Goal: Check status: Check status

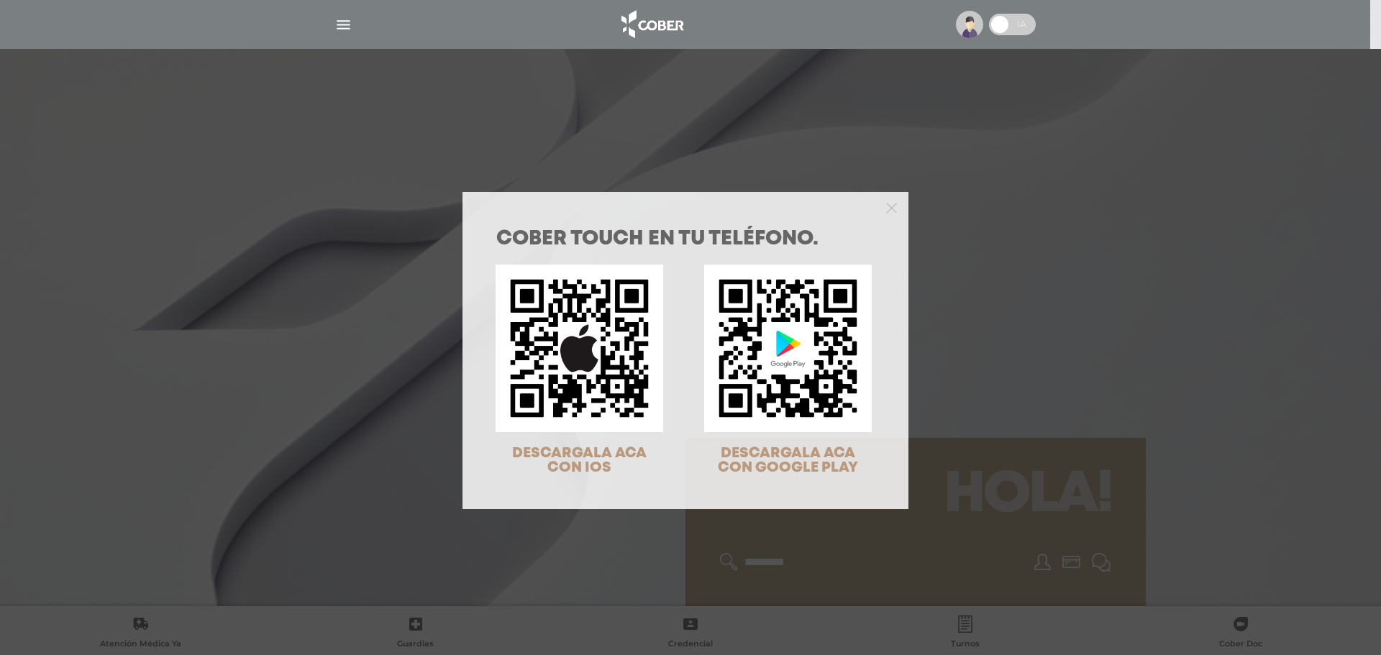
click at [984, 222] on div "COBER TOUCH en tu teléfono. DESCARGALA ACA CON IOS DESCARGALA ACA CON GOOGLE PL…" at bounding box center [690, 327] width 1381 height 655
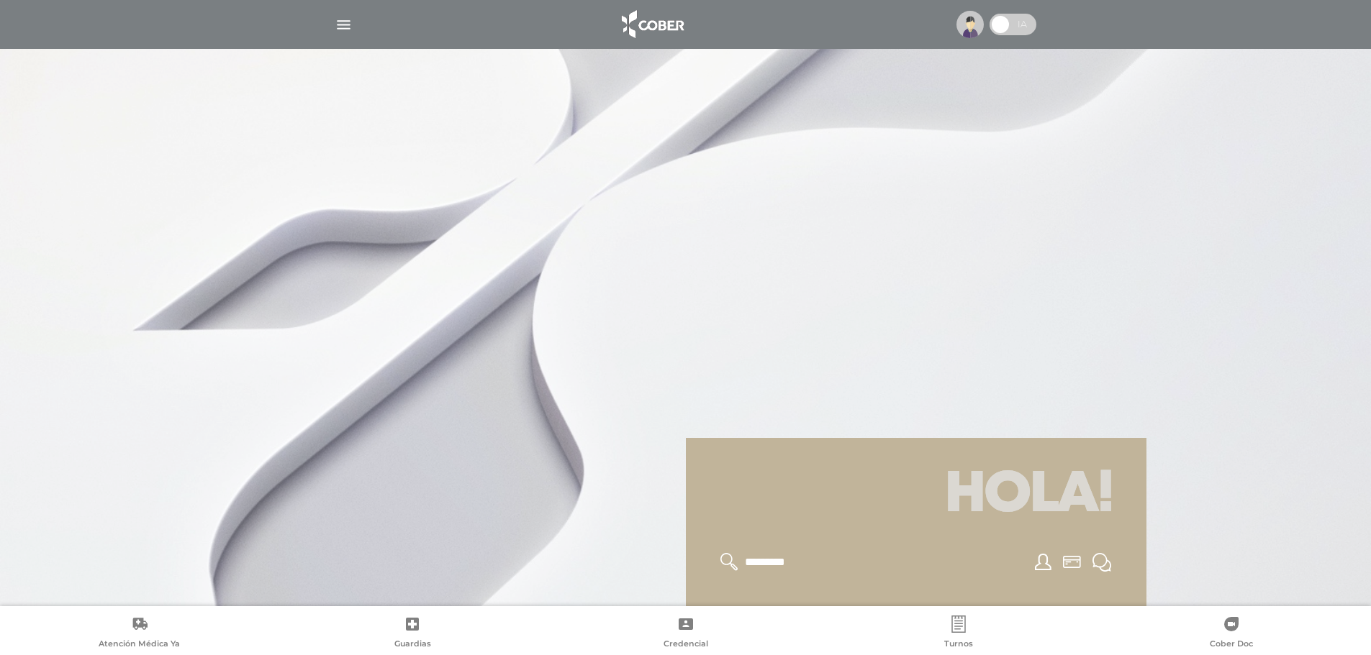
scroll to position [288, 0]
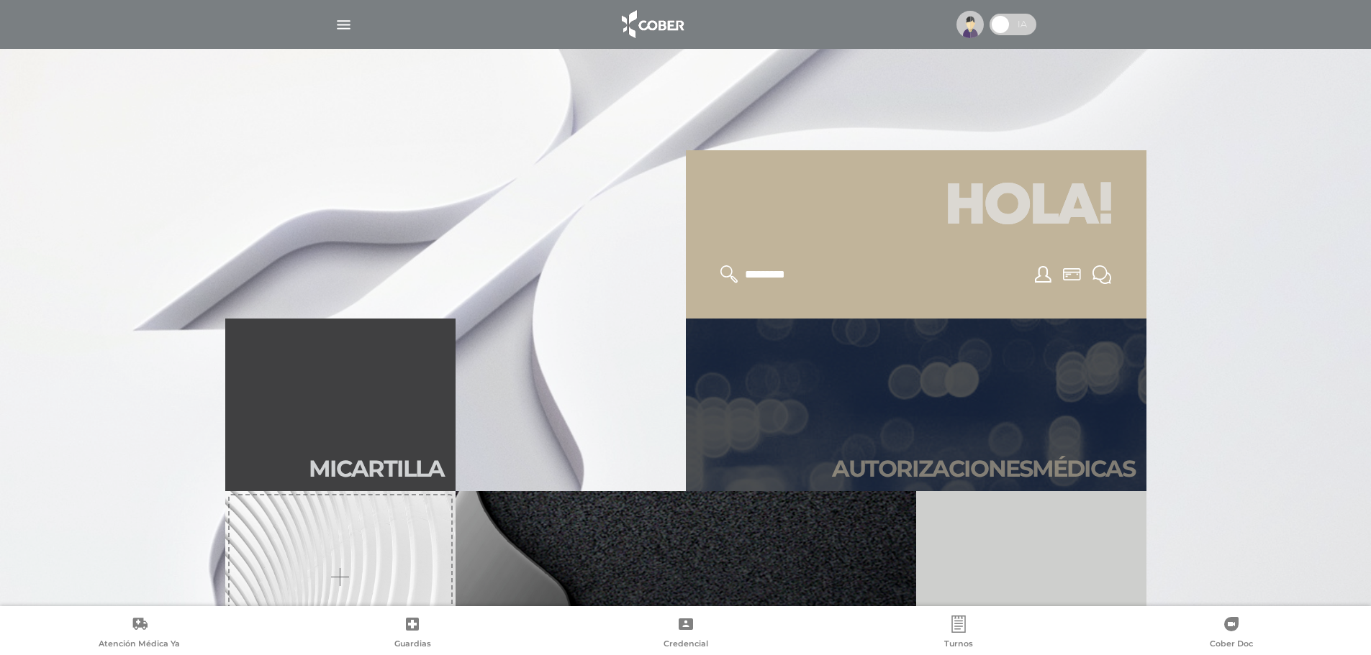
click at [973, 376] on link "Autori zaciones médicas" at bounding box center [916, 405] width 460 height 173
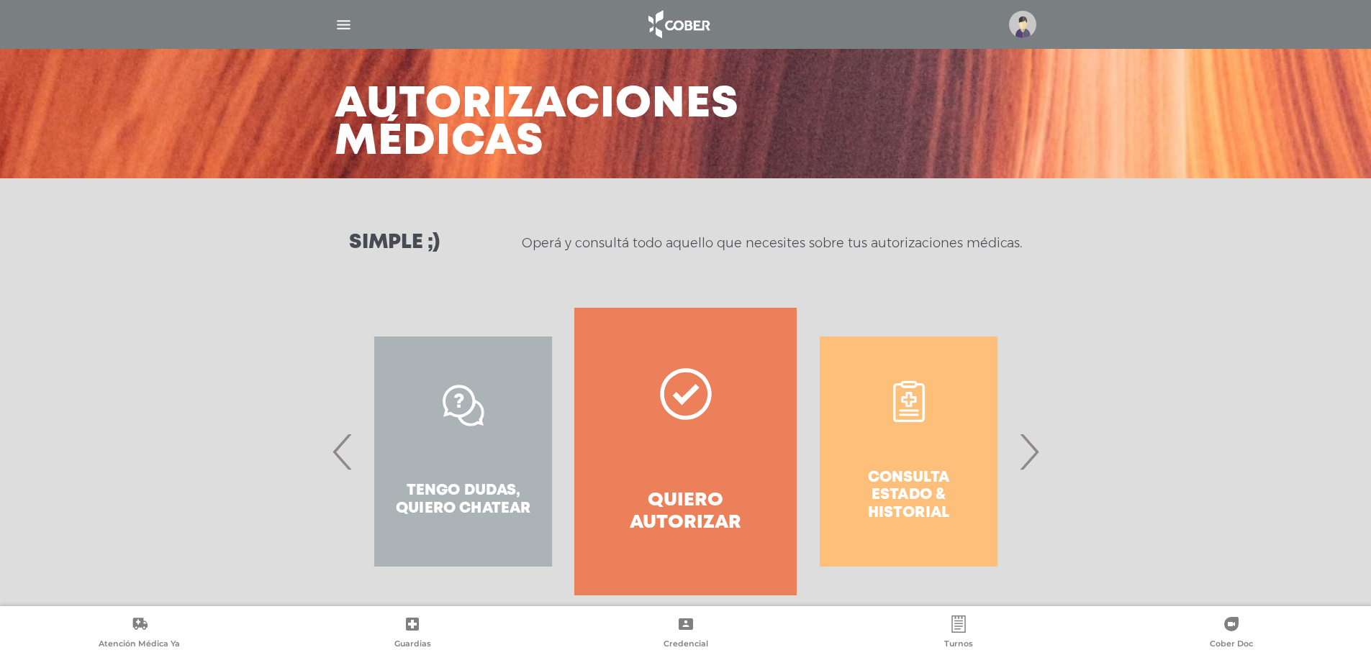
scroll to position [67, 0]
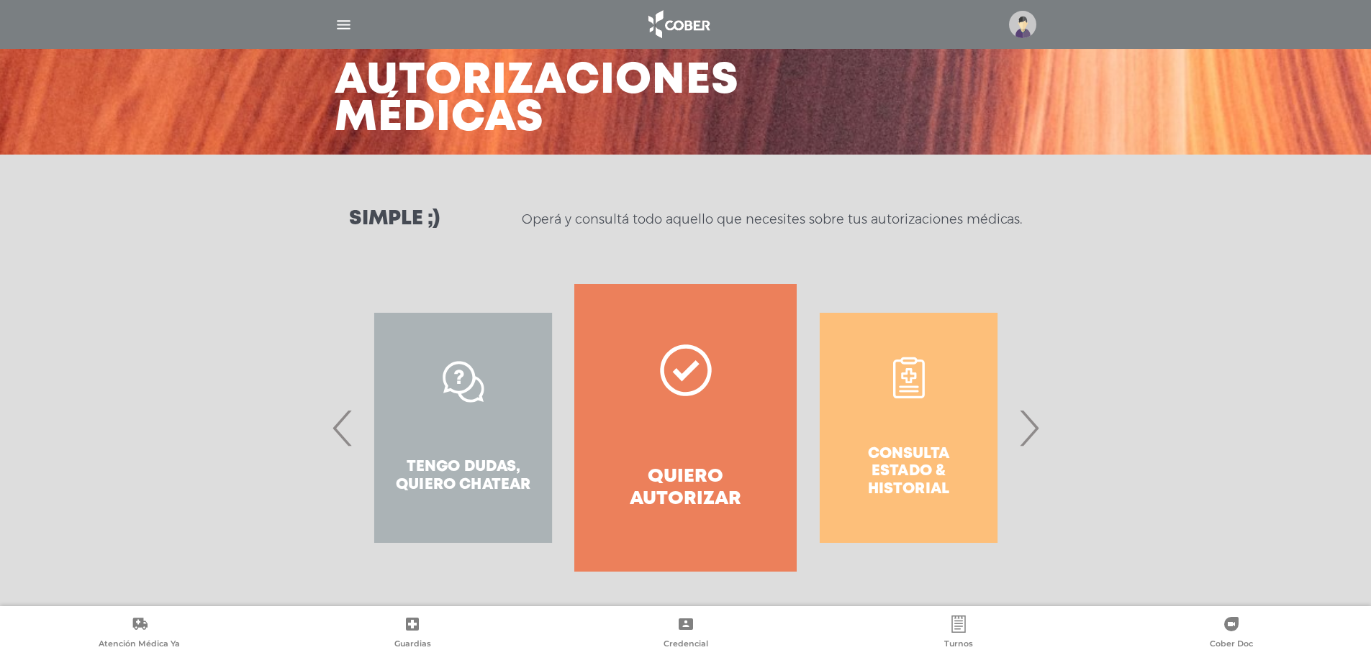
click at [1035, 435] on span "›" at bounding box center [1028, 428] width 28 height 78
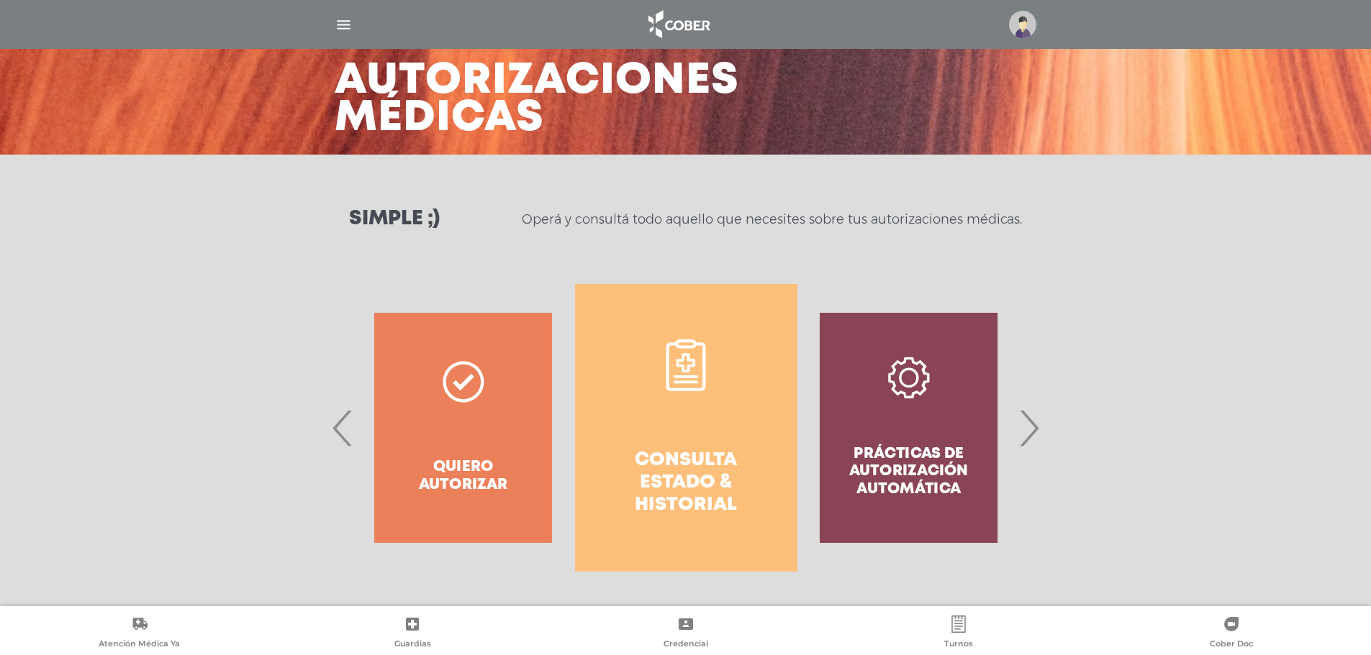
click at [804, 433] on div "Prácticas de autorización automática" at bounding box center [908, 428] width 222 height 288
click at [699, 432] on link "Consulta estado & historial" at bounding box center [686, 428] width 222 height 288
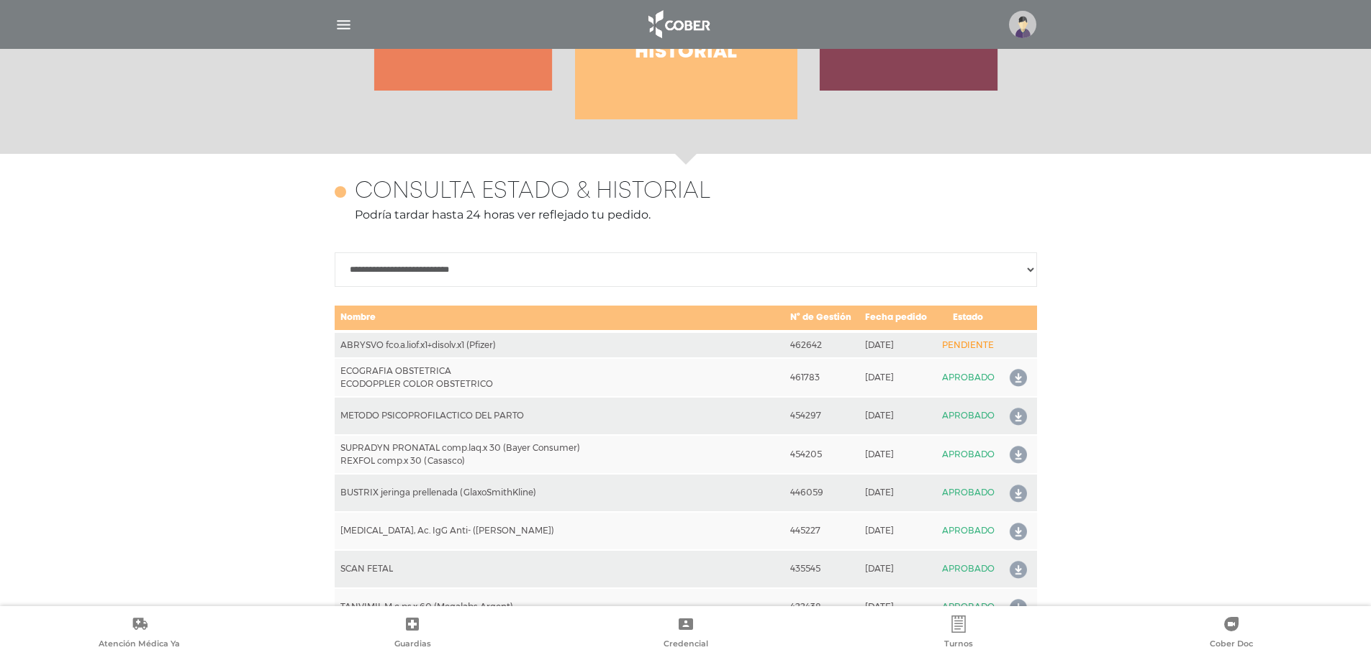
scroll to position [639, 0]
